Goal: Task Accomplishment & Management: Use online tool/utility

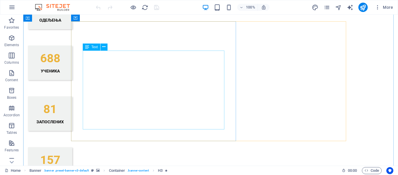
scroll to position [612, 0]
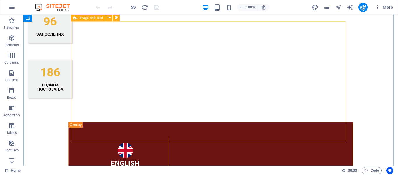
click at [76, 19] on icon at bounding box center [75, 17] width 4 height 7
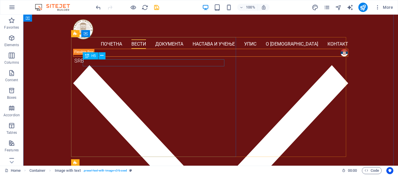
scroll to position [525, 0]
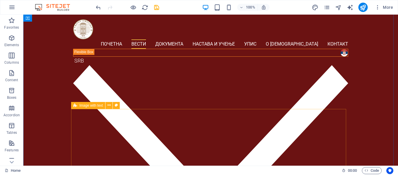
click at [76, 107] on icon at bounding box center [75, 105] width 4 height 7
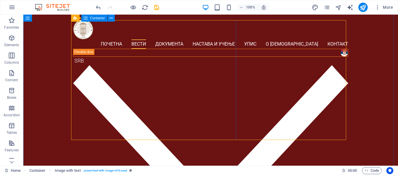
scroll to position [459, 0]
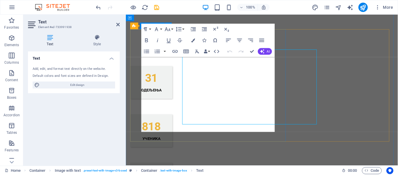
scroll to position [467, 0]
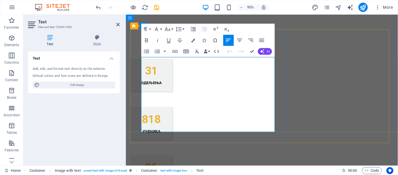
drag, startPoint x: 191, startPoint y: 135, endPoint x: 144, endPoint y: 64, distance: 85.2
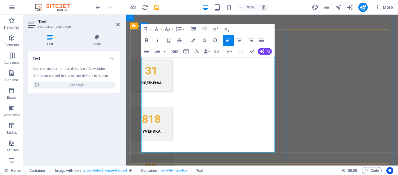
scroll to position [3082, 1]
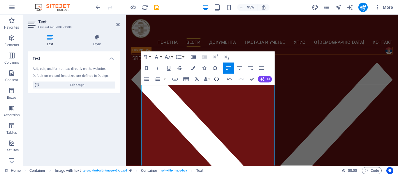
scroll to position [437, 0]
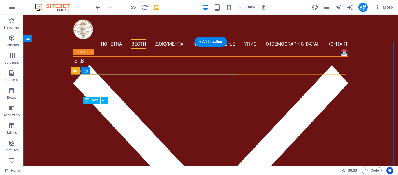
scroll to position [400, 0]
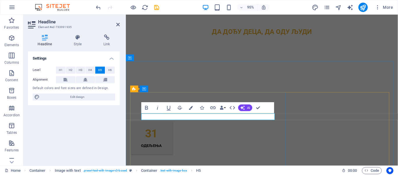
drag, startPoint x: 195, startPoint y: 120, endPoint x: 161, endPoint y: 122, distance: 33.9
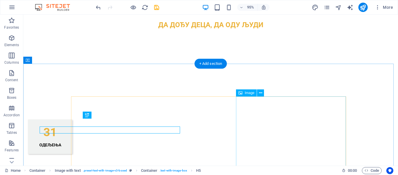
scroll to position [393, 0]
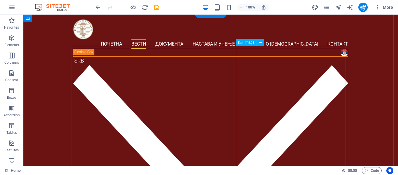
scroll to position [443, 0]
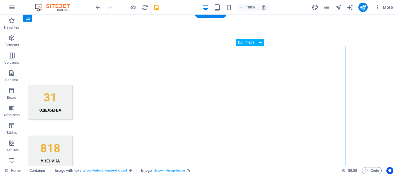
select select "px"
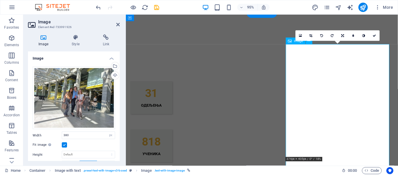
scroll to position [451, 0]
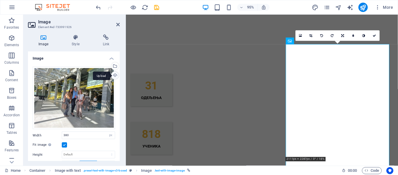
click at [113, 73] on div "Upload" at bounding box center [114, 75] width 9 height 9
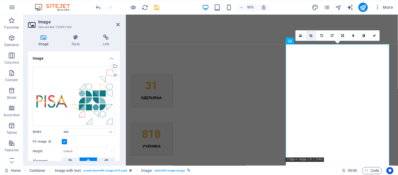
click at [309, 37] on link at bounding box center [311, 35] width 10 height 10
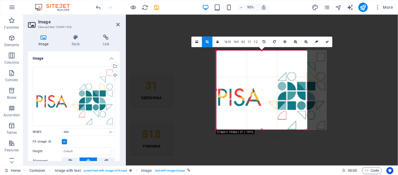
drag, startPoint x: 225, startPoint y: 129, endPoint x: 206, endPoint y: 131, distance: 19.0
click at [206, 131] on div "Drag here to replace the existing content. Press “Ctrl” if you want to create a…" at bounding box center [262, 90] width 272 height 151
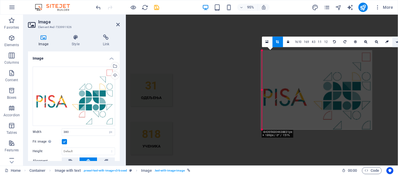
click at [397, 39] on link at bounding box center [398, 42] width 10 height 10
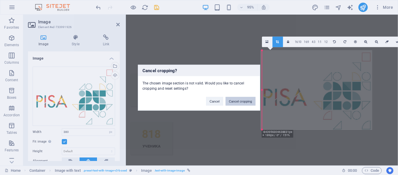
click at [240, 103] on button "Cancel cropping" at bounding box center [241, 101] width 30 height 9
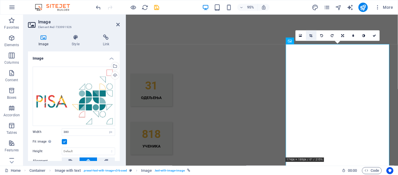
click at [311, 33] on link at bounding box center [311, 35] width 10 height 10
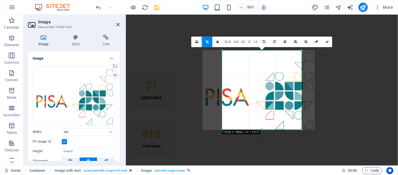
drag, startPoint x: 299, startPoint y: 89, endPoint x: 306, endPoint y: 88, distance: 7.4
click at [302, 88] on div "180 170 160 150 140 130 120 110 100 90 80 70 60 50 40 30 20 10 0 -10 -20 -30 -4…" at bounding box center [262, 89] width 80 height 79
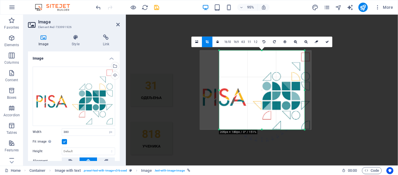
drag, startPoint x: 302, startPoint y: 90, endPoint x: 308, endPoint y: 89, distance: 5.9
click at [305, 89] on div "180 170 160 150 140 130 120 110 100 90 80 70 60 50 40 30 20 10 0 -10 -20 -30 -4…" at bounding box center [261, 89] width 85 height 79
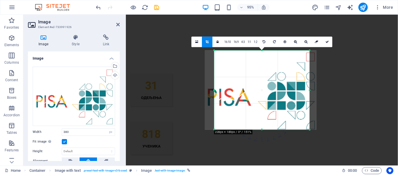
drag, startPoint x: 220, startPoint y: 89, endPoint x: 209, endPoint y: 92, distance: 11.1
click at [214, 92] on div "180 170 160 150 140 130 120 110 100 90 80 70 60 50 40 30 20 10 0 -10 -20 -30 -4…" at bounding box center [261, 89] width 95 height 79
click at [329, 43] on link at bounding box center [327, 42] width 10 height 10
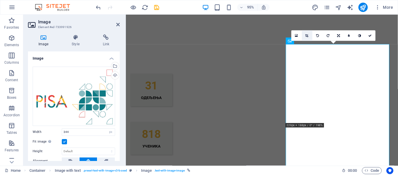
click at [310, 33] on link at bounding box center [307, 35] width 10 height 10
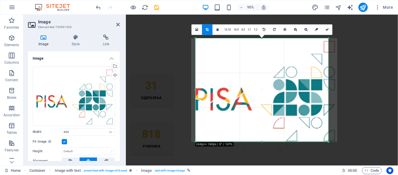
drag, startPoint x: 200, startPoint y: 90, endPoint x: 191, endPoint y: 93, distance: 9.3
click at [196, 93] on div "180 170 160 150 140 130 120 110 100 90 80 70 60 50 40 30 20 10 0 -10 -20 -30 -4…" at bounding box center [262, 89] width 133 height 103
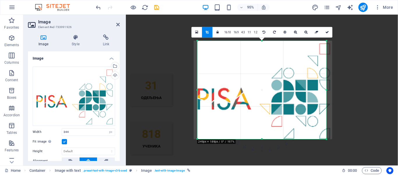
drag, startPoint x: 329, startPoint y: 89, endPoint x: 325, endPoint y: 87, distance: 4.4
click at [325, 87] on div "180 170 160 150 140 130 120 110 100 90 80 70 60 50 40 30 20 10 0 -10 -20 -30 -4…" at bounding box center [262, 90] width 129 height 98
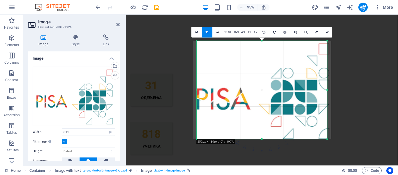
click at [328, 90] on div at bounding box center [328, 90] width 2 height 98
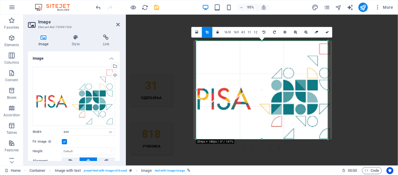
click at [195, 90] on div at bounding box center [196, 90] width 2 height 98
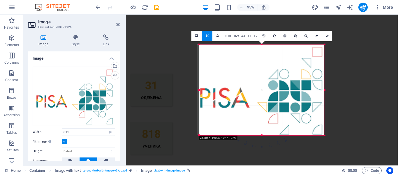
drag, startPoint x: 327, startPoint y: 90, endPoint x: 320, endPoint y: 92, distance: 7.5
click at [320, 92] on div "180 170 160 150 140 130 120 110 100 90 80 70 60 50 40 30 20 10 0 -10 -20 -30 -4…" at bounding box center [262, 90] width 126 height 91
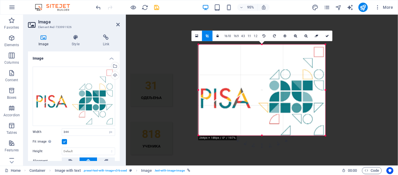
click at [199, 90] on div at bounding box center [199, 90] width 2 height 91
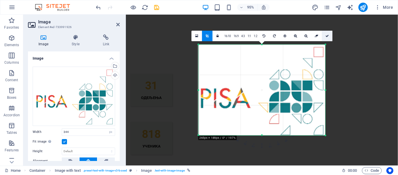
click at [326, 34] on link at bounding box center [327, 36] width 10 height 10
type input "458"
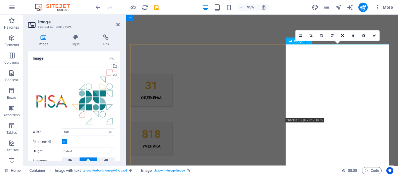
drag, startPoint x: 375, startPoint y: 33, endPoint x: 352, endPoint y: 18, distance: 27.7
click at [375, 33] on link at bounding box center [374, 35] width 10 height 10
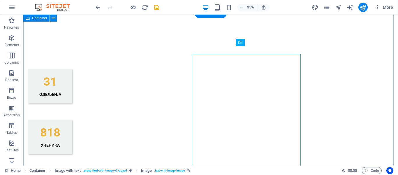
scroll to position [443, 0]
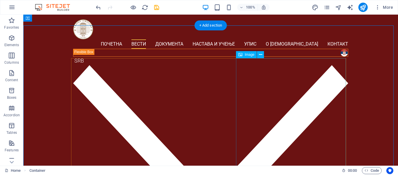
scroll to position [414, 0]
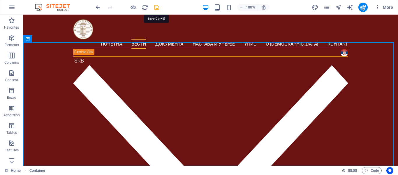
click at [157, 8] on icon "save" at bounding box center [156, 7] width 7 height 7
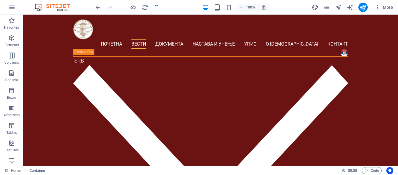
checkbox input "false"
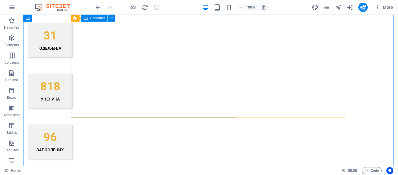
scroll to position [501, 0]
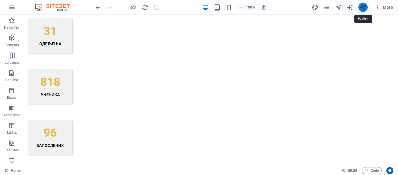
click at [362, 6] on icon "publish" at bounding box center [363, 7] width 7 height 7
